Goal: Task Accomplishment & Management: Manage account settings

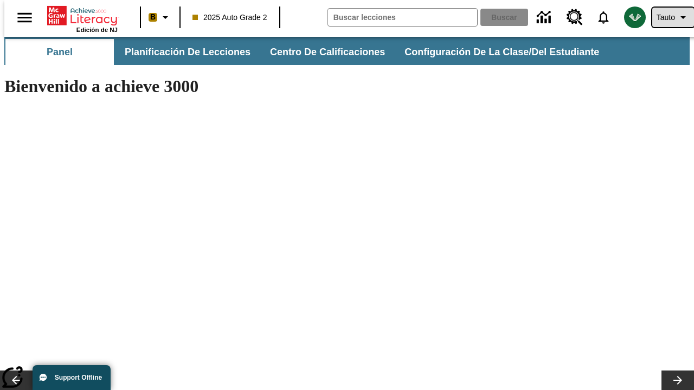
click at [667, 17] on span "Tauto" at bounding box center [665, 17] width 18 height 11
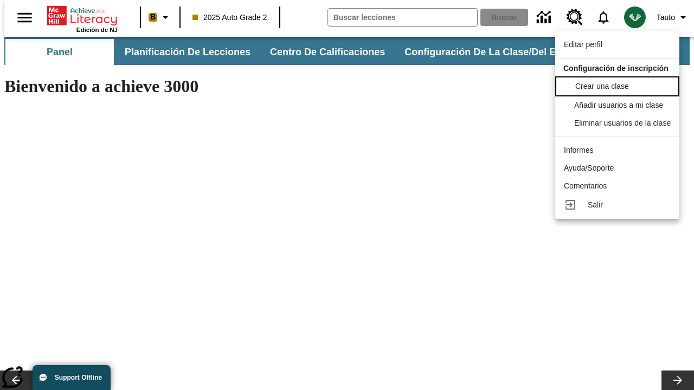
click at [620, 85] on span "Crear una clase" at bounding box center [602, 86] width 54 height 9
click at [620, 105] on span "Añadir usuarios a mi clase" at bounding box center [619, 104] width 89 height 9
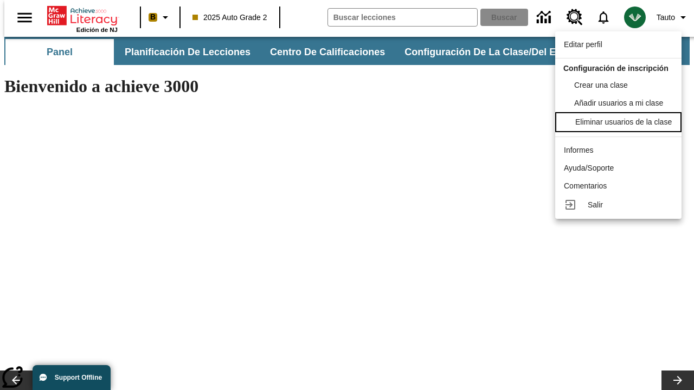
click at [620, 128] on div "Eliminar usuarios de la clase" at bounding box center [623, 122] width 96 height 11
